Goal: Task Accomplishment & Management: Use online tool/utility

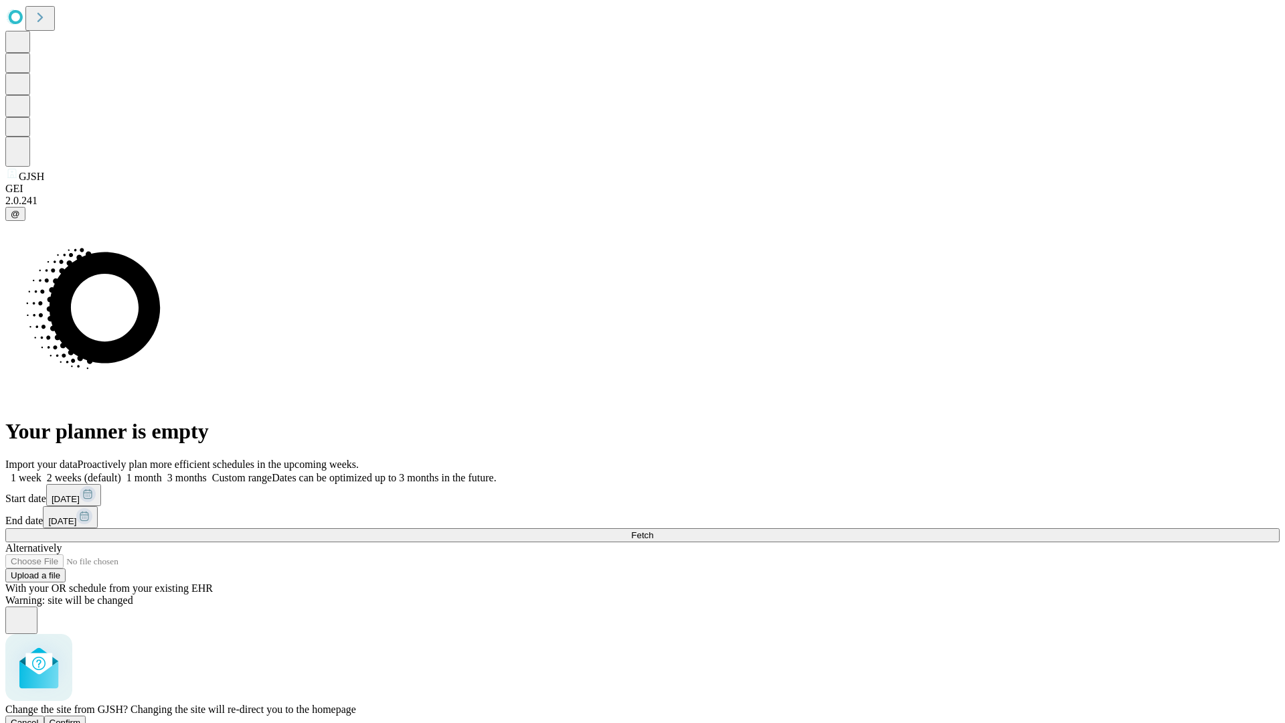
click at [81, 717] on span "Confirm" at bounding box center [65, 722] width 31 height 10
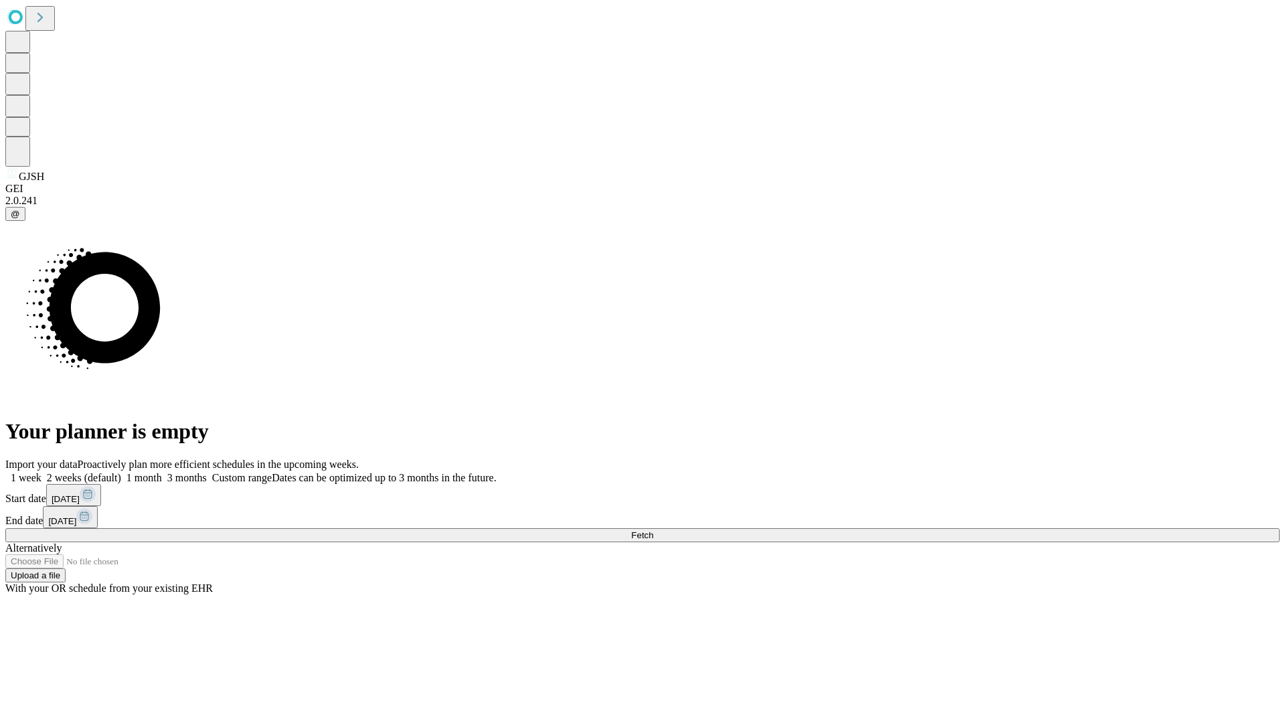
click at [121, 472] on label "2 weeks (default)" at bounding box center [81, 477] width 80 height 11
click at [653, 530] on span "Fetch" at bounding box center [642, 535] width 22 height 10
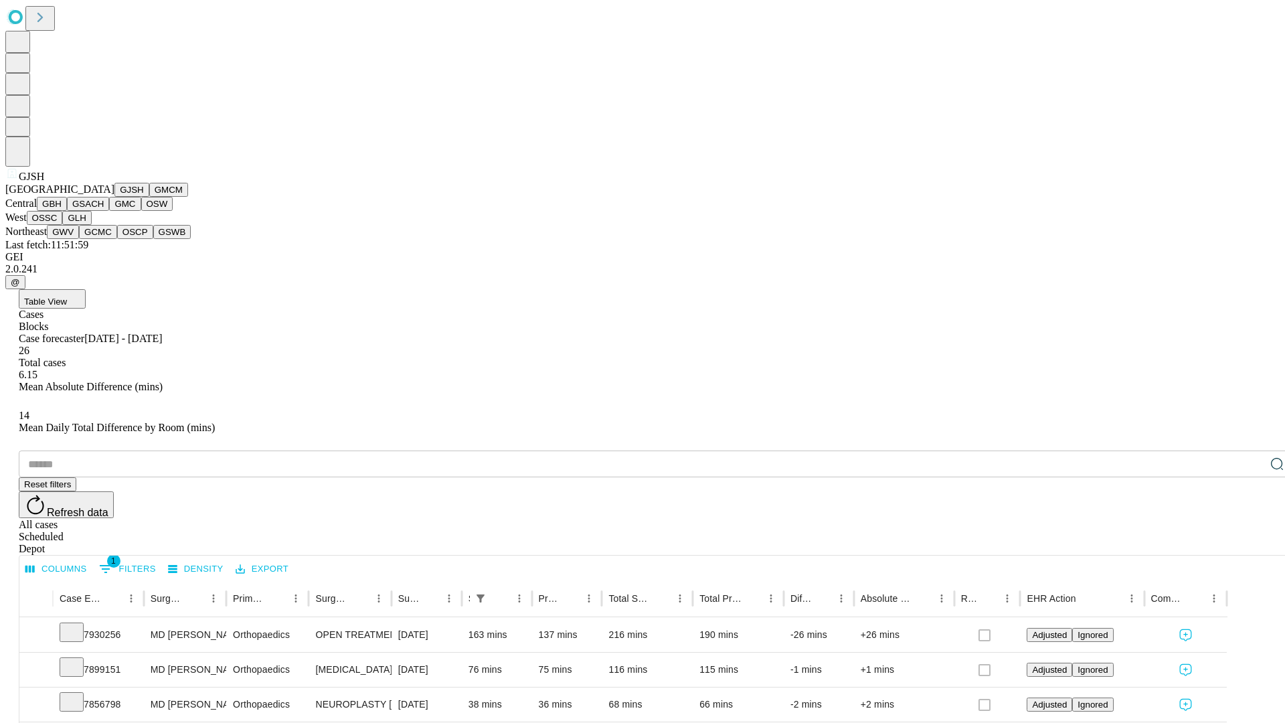
click at [149, 197] on button "GMCM" at bounding box center [168, 190] width 39 height 14
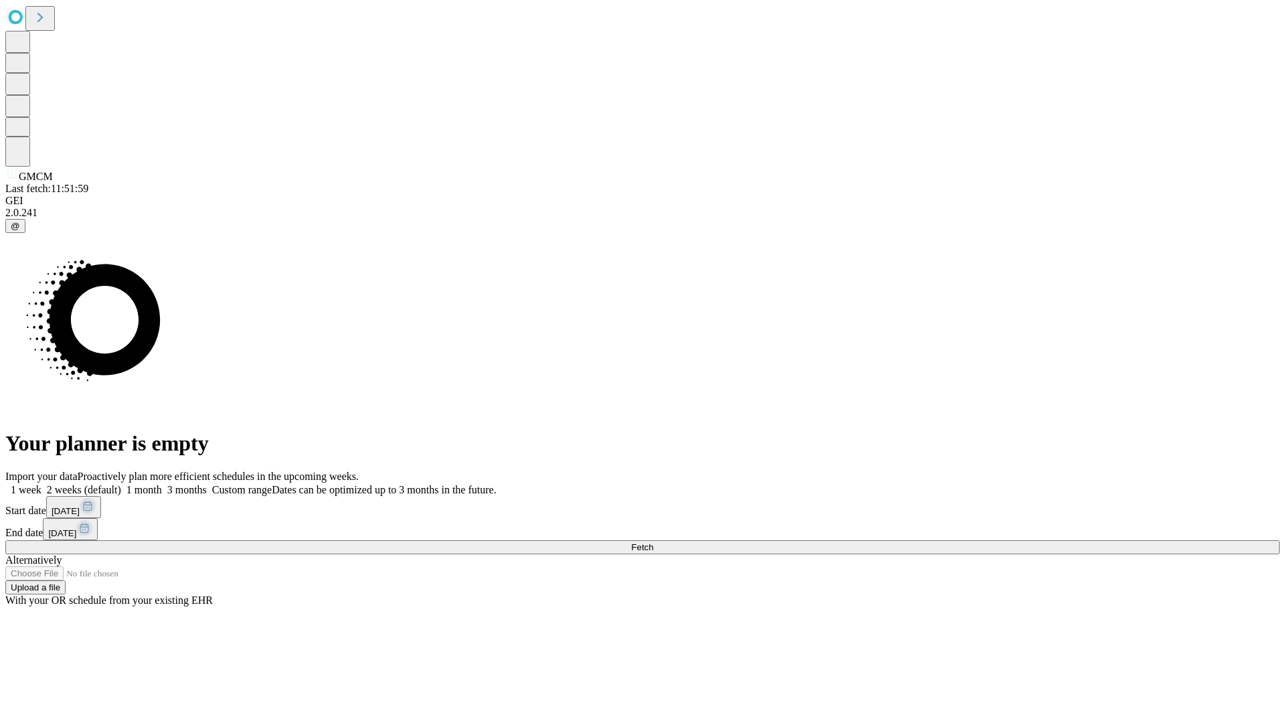
click at [121, 484] on label "2 weeks (default)" at bounding box center [81, 489] width 80 height 11
click at [653, 542] on span "Fetch" at bounding box center [642, 547] width 22 height 10
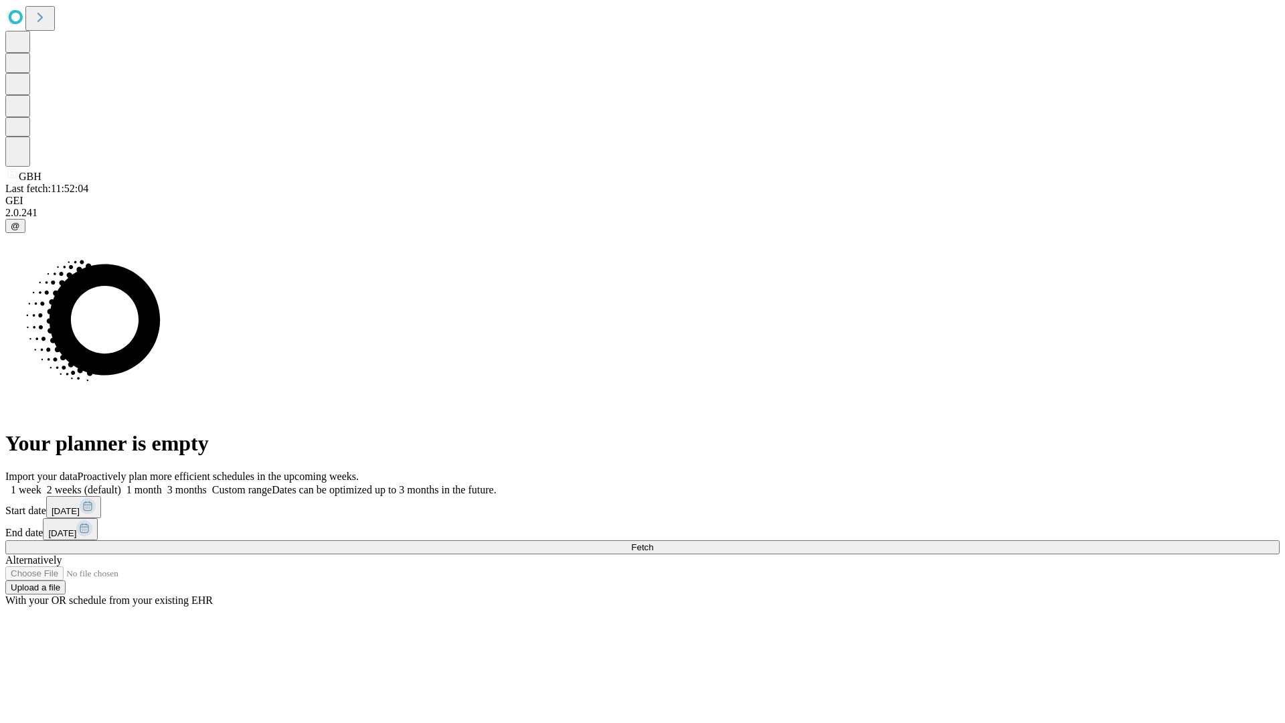
click at [121, 484] on label "2 weeks (default)" at bounding box center [81, 489] width 80 height 11
click at [653, 542] on span "Fetch" at bounding box center [642, 547] width 22 height 10
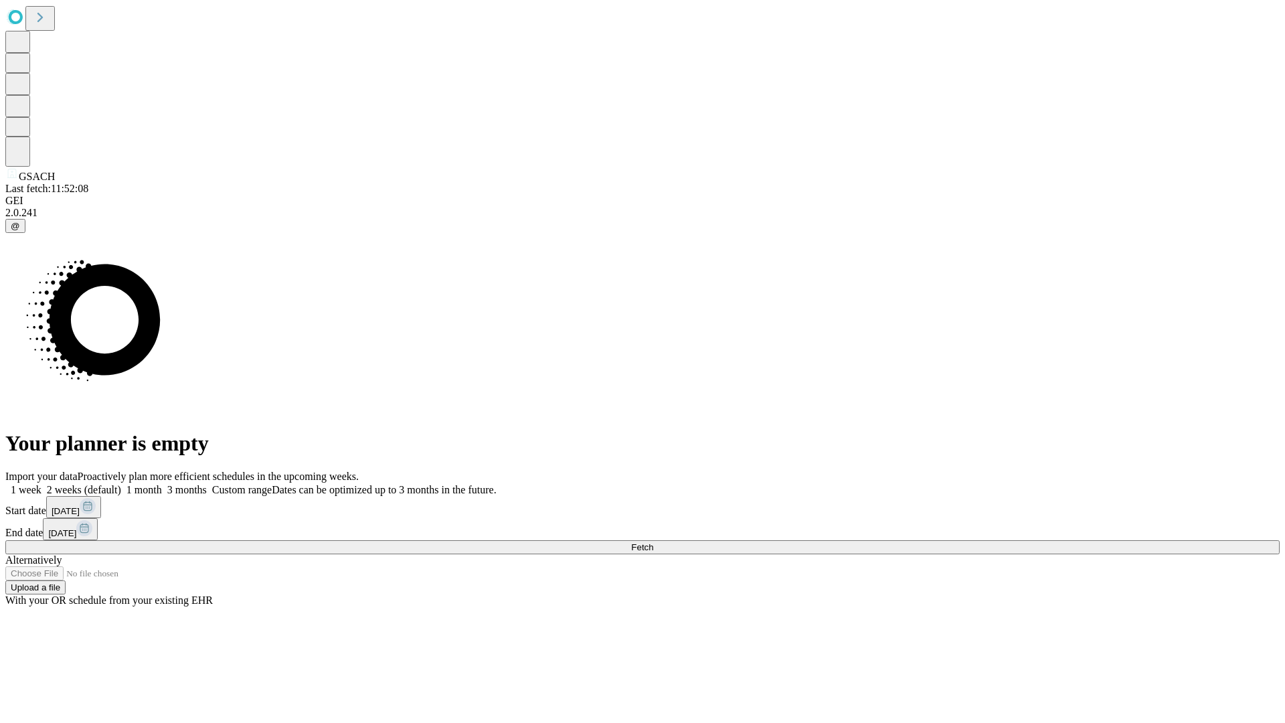
click at [653, 542] on span "Fetch" at bounding box center [642, 547] width 22 height 10
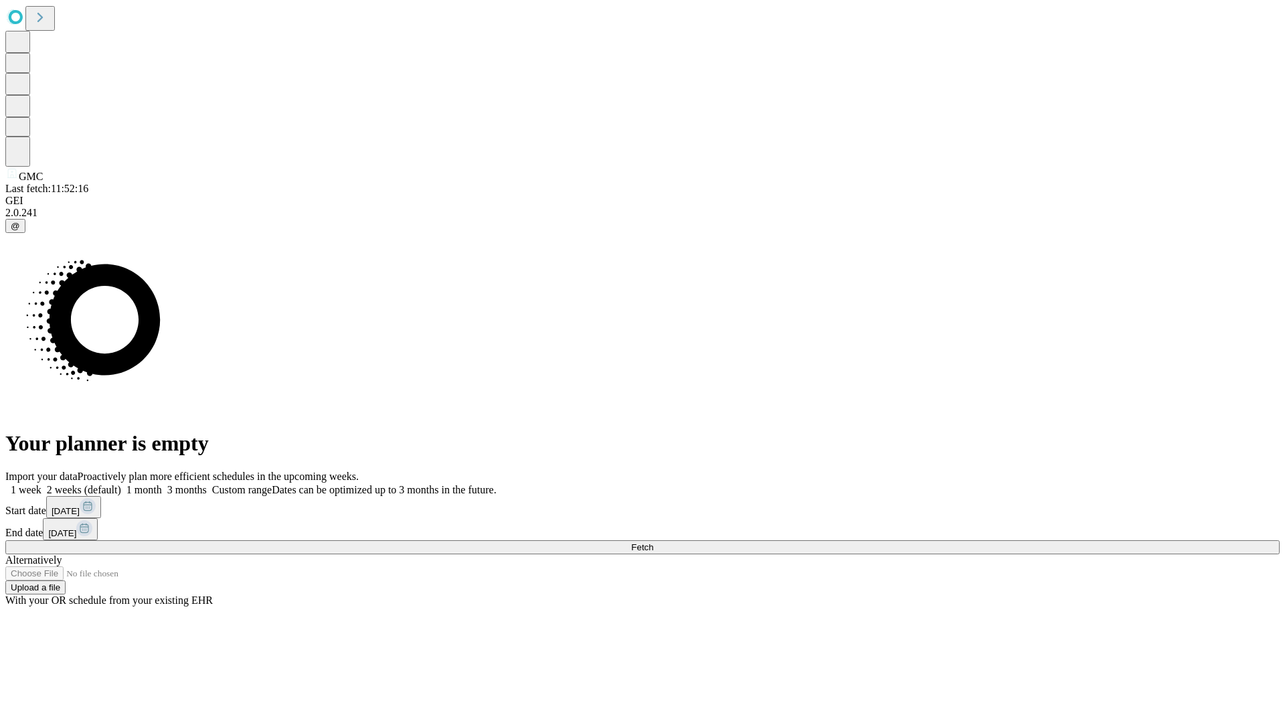
click at [121, 484] on label "2 weeks (default)" at bounding box center [81, 489] width 80 height 11
click at [653, 542] on span "Fetch" at bounding box center [642, 547] width 22 height 10
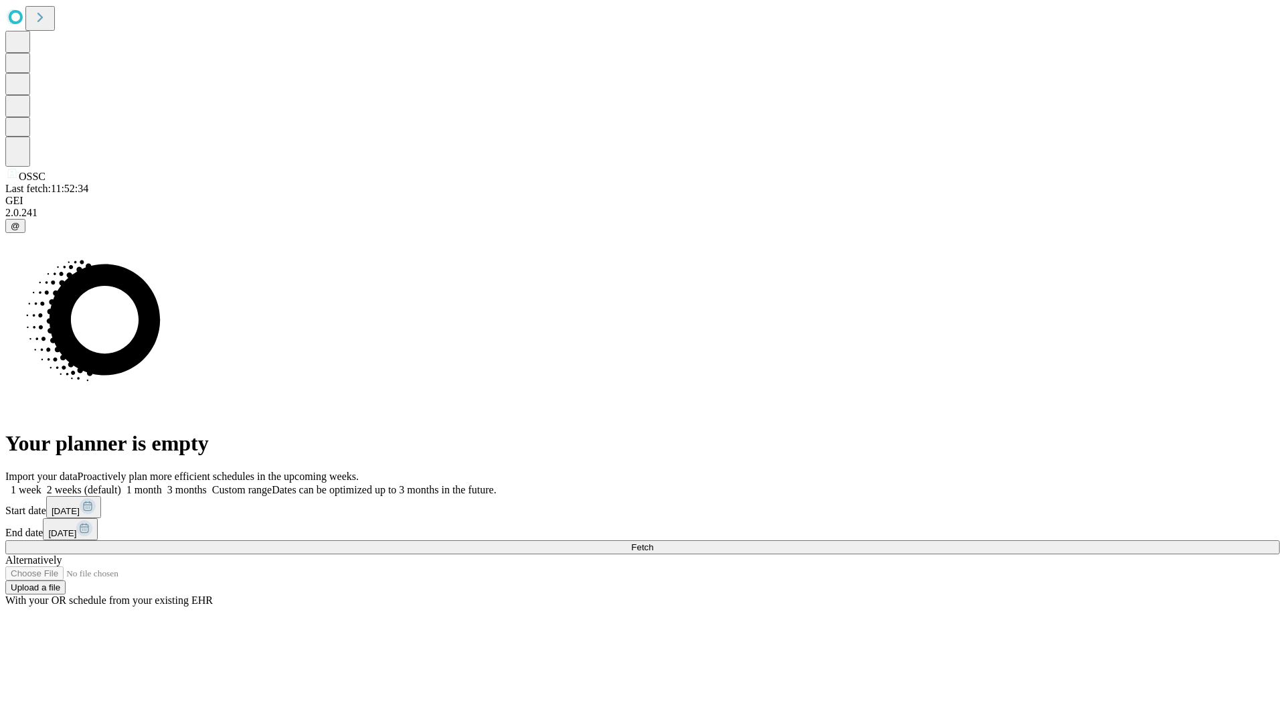
click at [121, 484] on label "2 weeks (default)" at bounding box center [81, 489] width 80 height 11
click at [653, 542] on span "Fetch" at bounding box center [642, 547] width 22 height 10
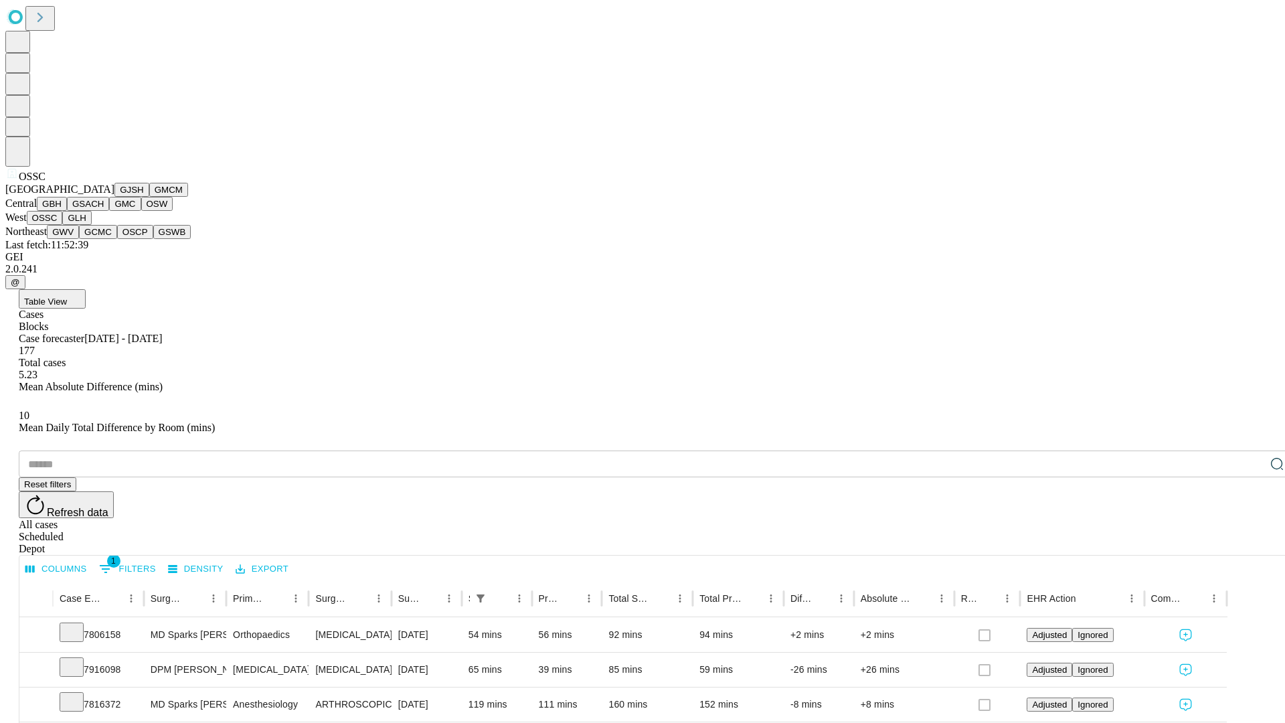
click at [91, 225] on button "GLH" at bounding box center [76, 218] width 29 height 14
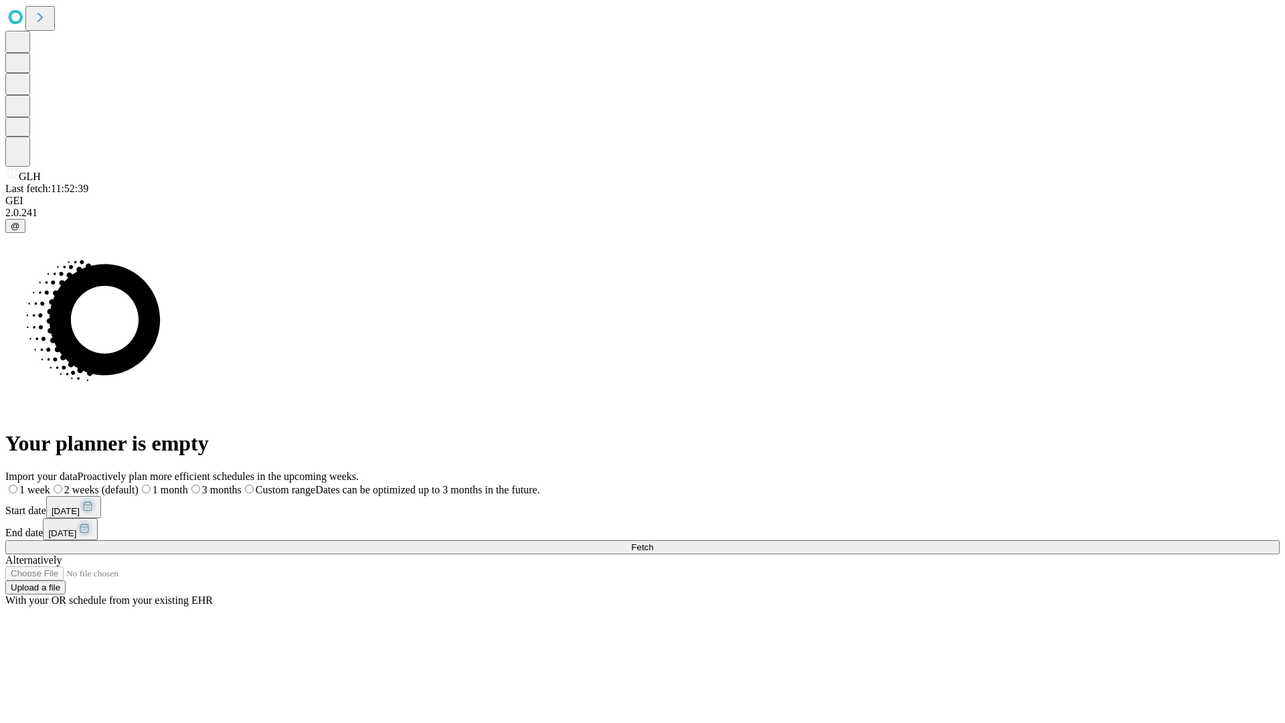
click at [139, 484] on label "2 weeks (default)" at bounding box center [94, 489] width 88 height 11
click at [653, 542] on span "Fetch" at bounding box center [642, 547] width 22 height 10
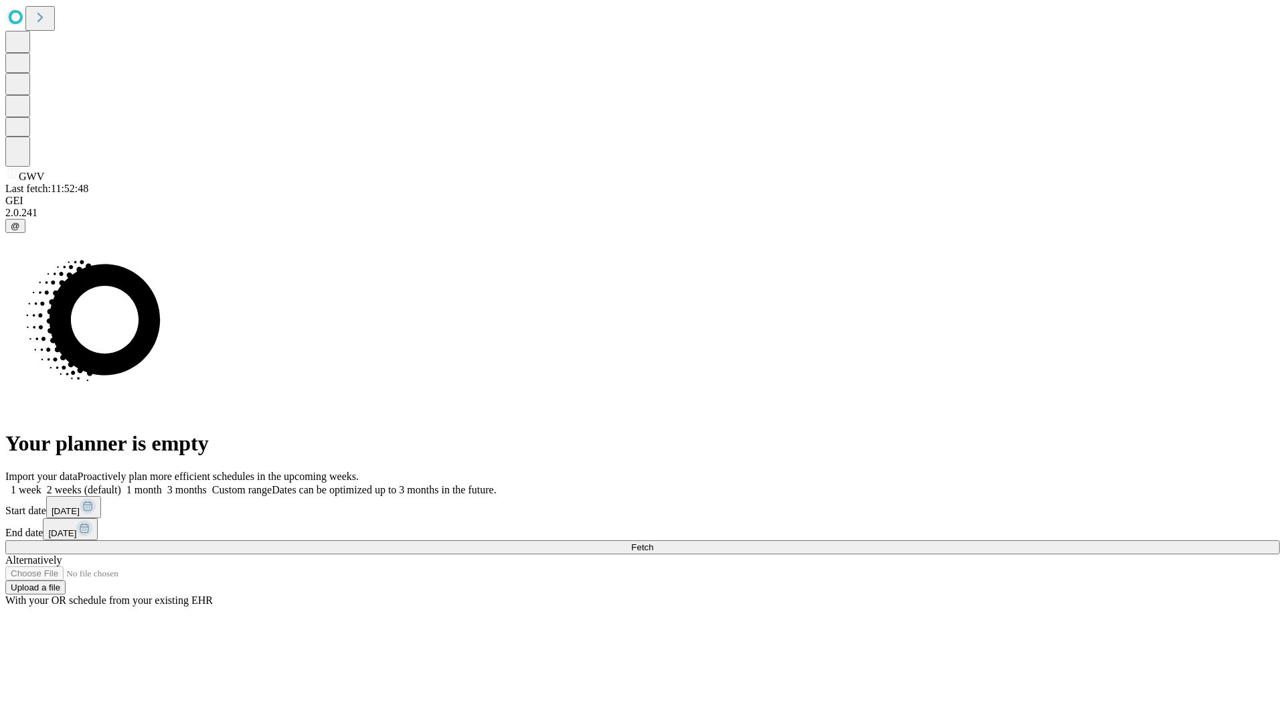
click at [121, 484] on label "2 weeks (default)" at bounding box center [81, 489] width 80 height 11
click at [653, 542] on span "Fetch" at bounding box center [642, 547] width 22 height 10
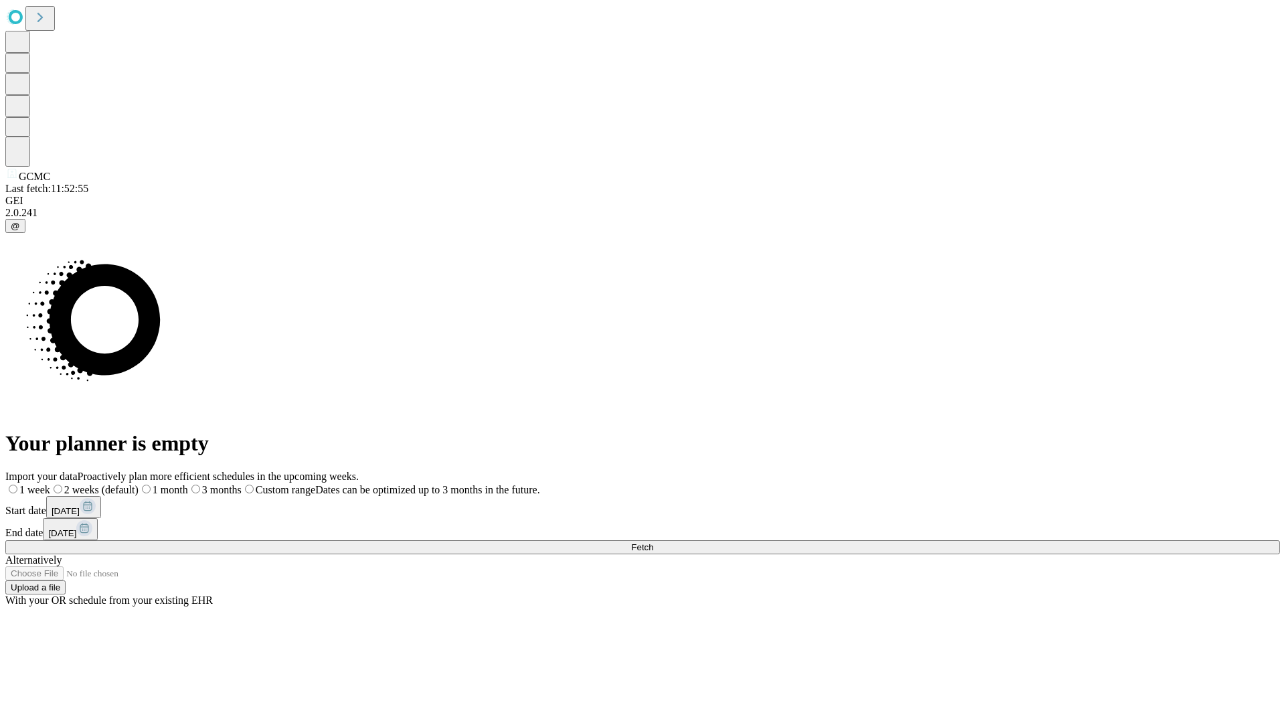
click at [139, 484] on label "2 weeks (default)" at bounding box center [94, 489] width 88 height 11
click at [653, 542] on span "Fetch" at bounding box center [642, 547] width 22 height 10
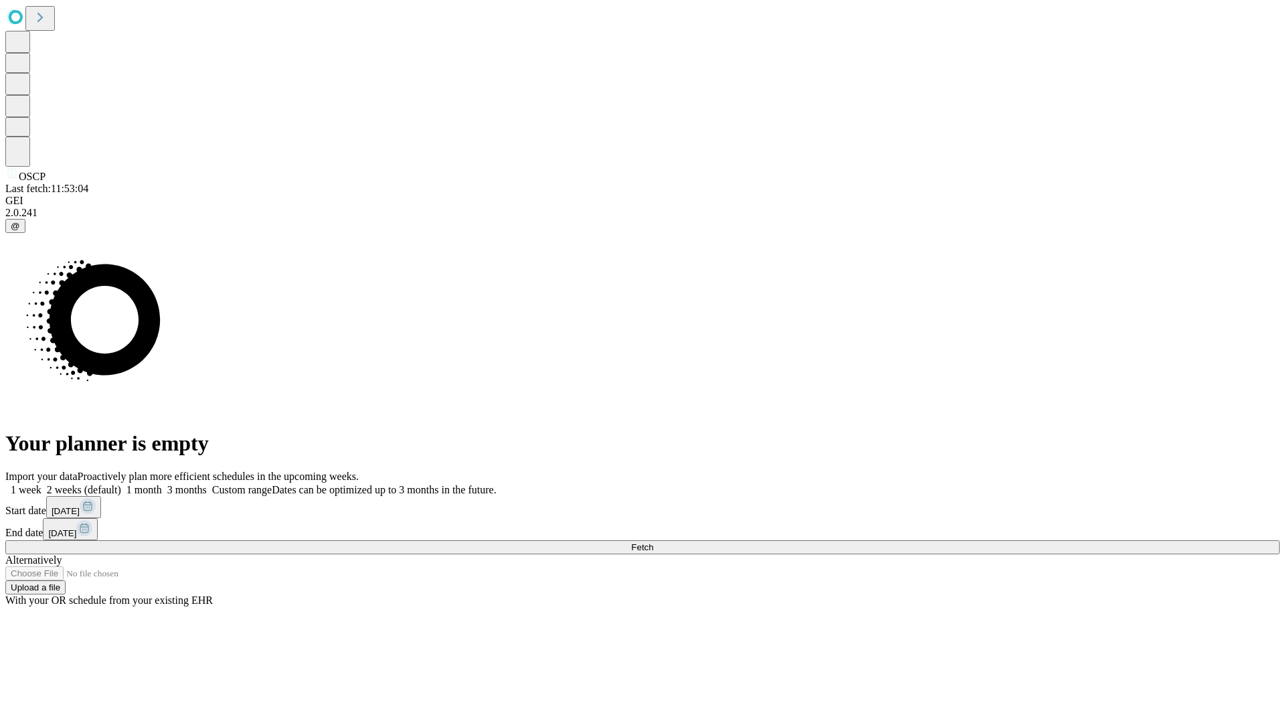
click at [121, 484] on label "2 weeks (default)" at bounding box center [81, 489] width 80 height 11
click at [653, 542] on span "Fetch" at bounding box center [642, 547] width 22 height 10
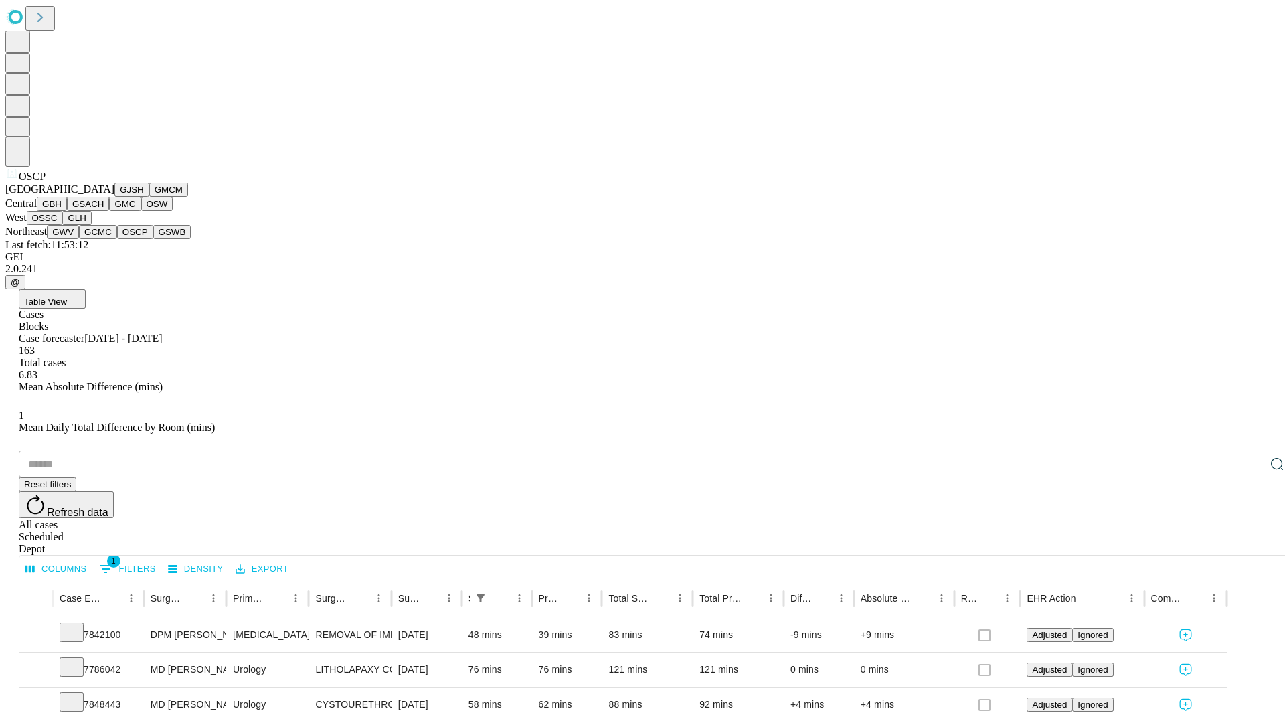
click at [153, 239] on button "GSWB" at bounding box center [172, 232] width 38 height 14
